Goal: Transaction & Acquisition: Purchase product/service

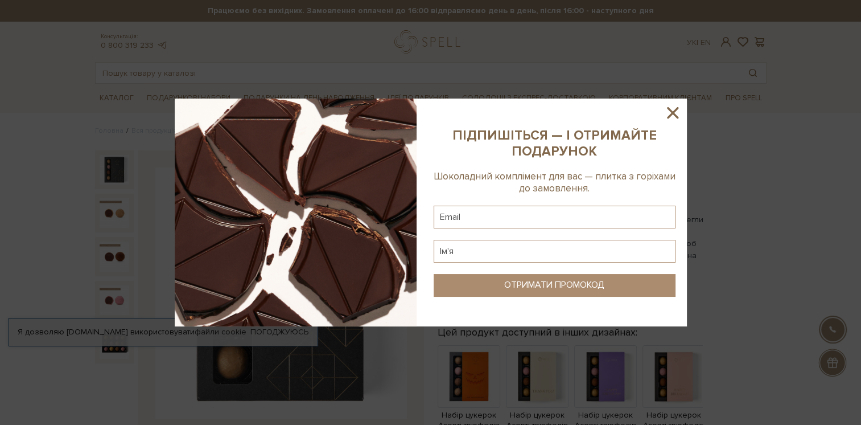
click at [672, 108] on icon at bounding box center [672, 112] width 19 height 19
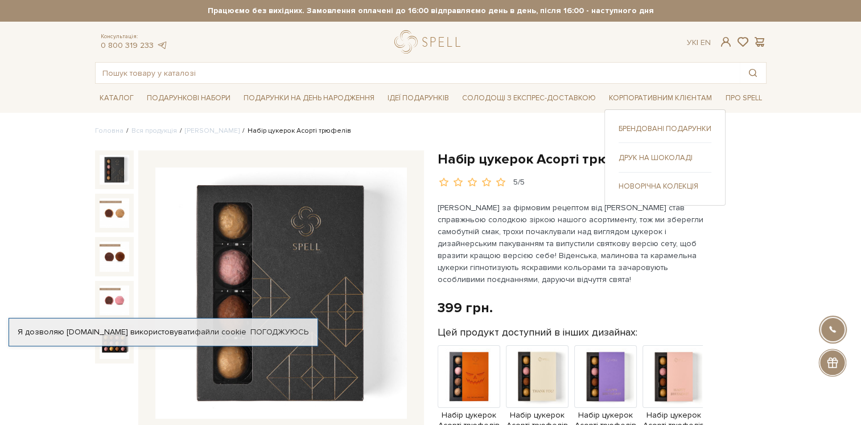
click at [690, 94] on link "Корпоративним клієнтам" at bounding box center [660, 98] width 112 height 18
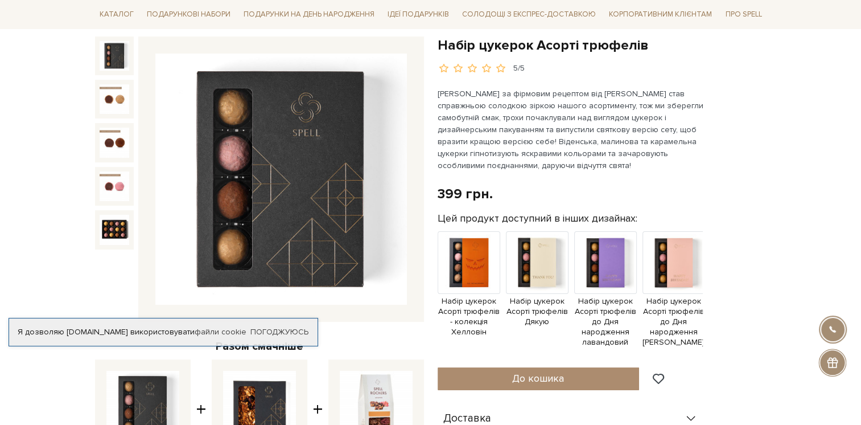
scroll to position [114, 0]
click at [546, 254] on img at bounding box center [537, 262] width 63 height 63
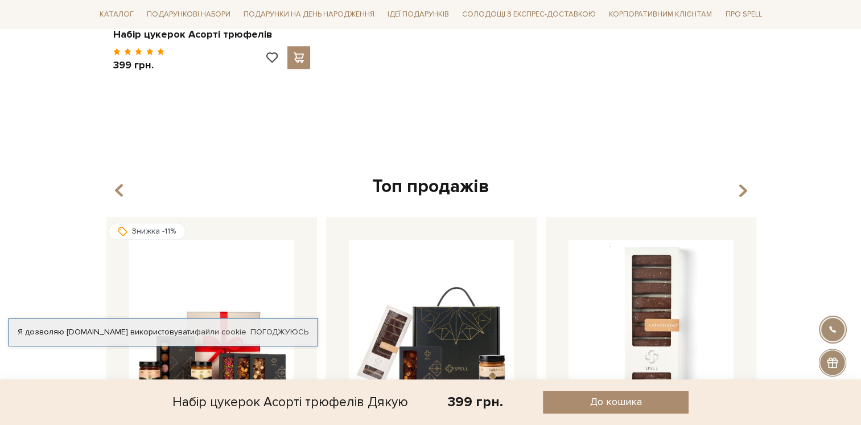
scroll to position [911, 0]
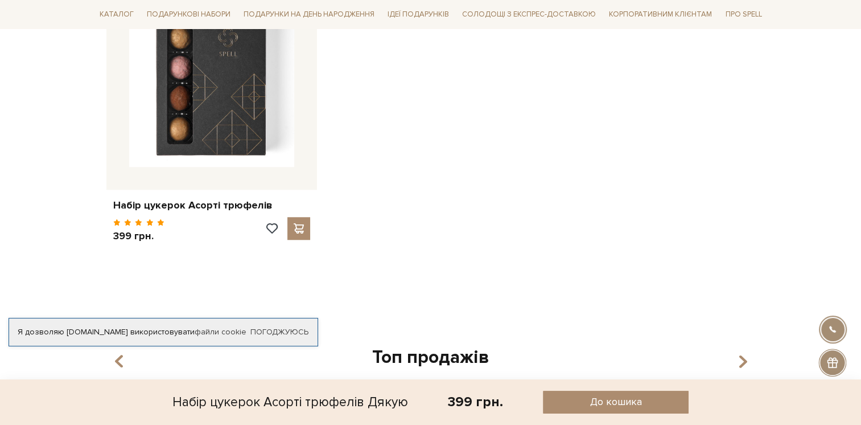
click at [830, 331] on div at bounding box center [833, 329] width 26 height 26
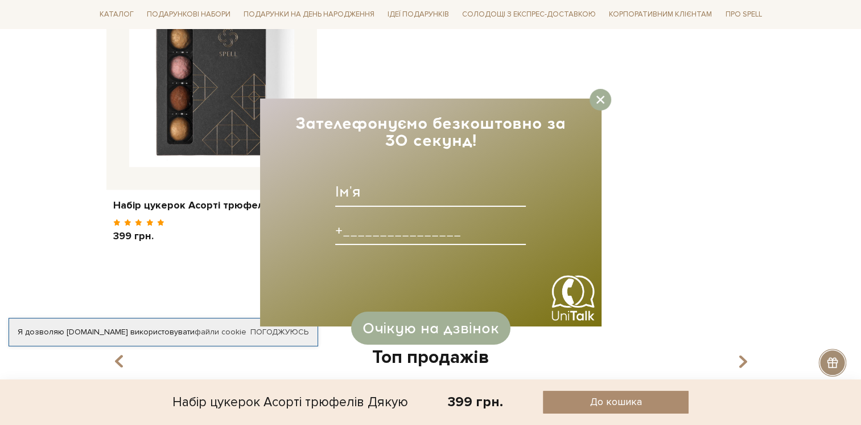
click at [367, 195] on input at bounding box center [430, 192] width 191 height 30
type input "Євгенія"
click at [383, 233] on input at bounding box center [430, 230] width 191 height 30
paste input "+0504054540______"
type input "+0504054540______"
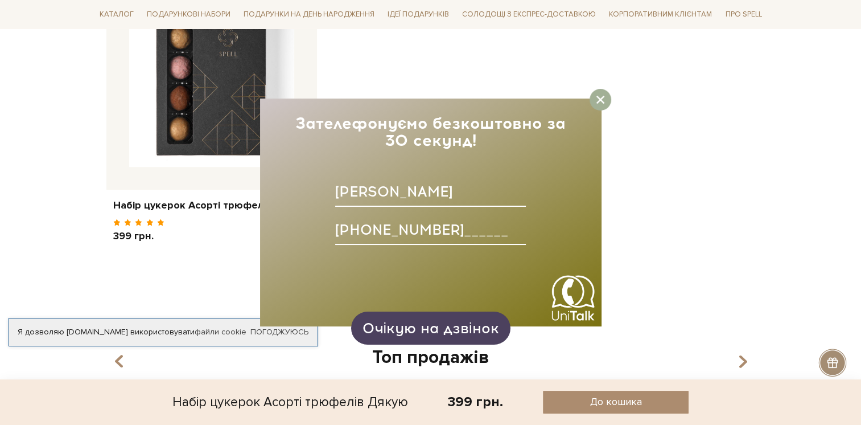
click at [438, 330] on span "Очікую на дзвінок" at bounding box center [430, 327] width 137 height 17
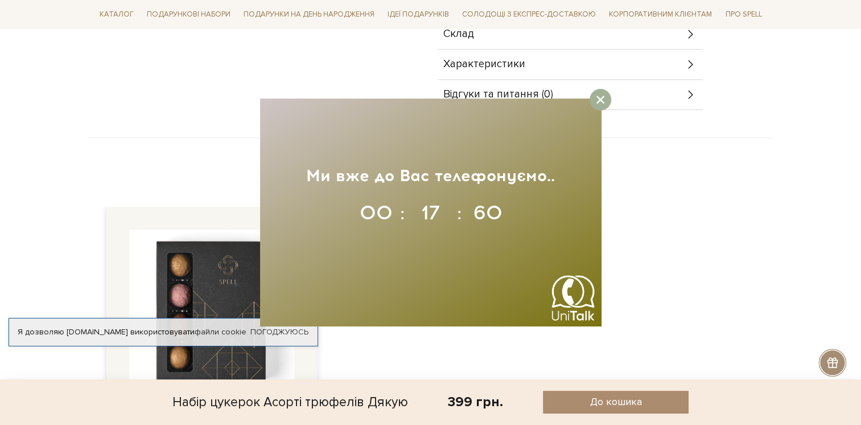
scroll to position [797, 0]
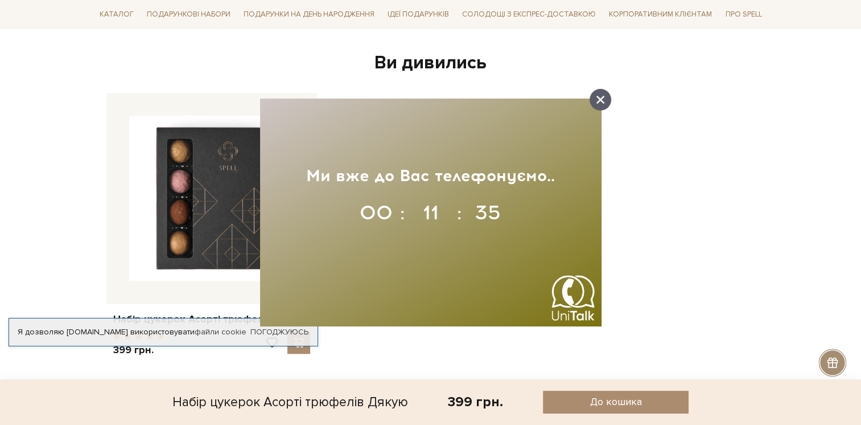
click at [607, 99] on div at bounding box center [601, 100] width 22 height 22
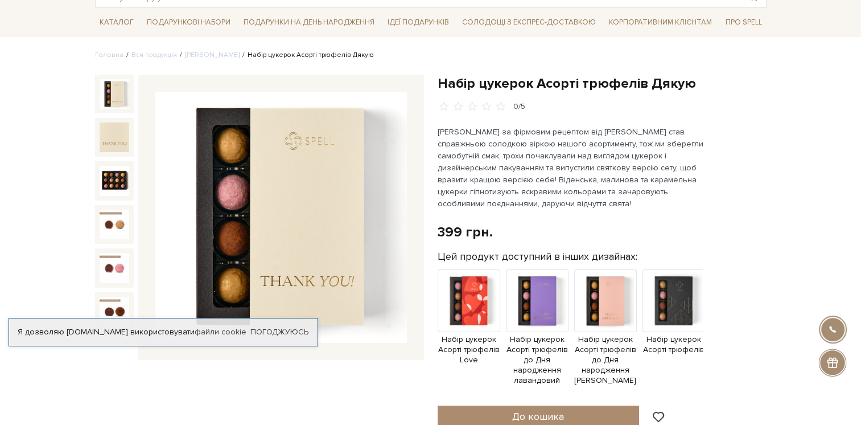
scroll to position [0, 0]
